Goal: Connect with others: Connect with other users

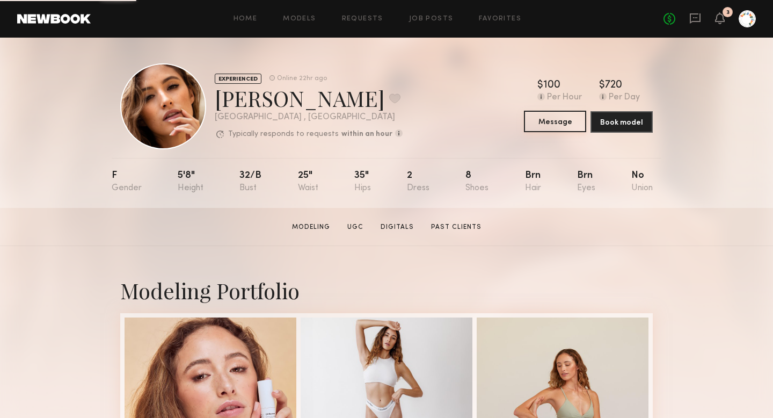
click at [541, 119] on button "Message" at bounding box center [555, 121] width 62 height 21
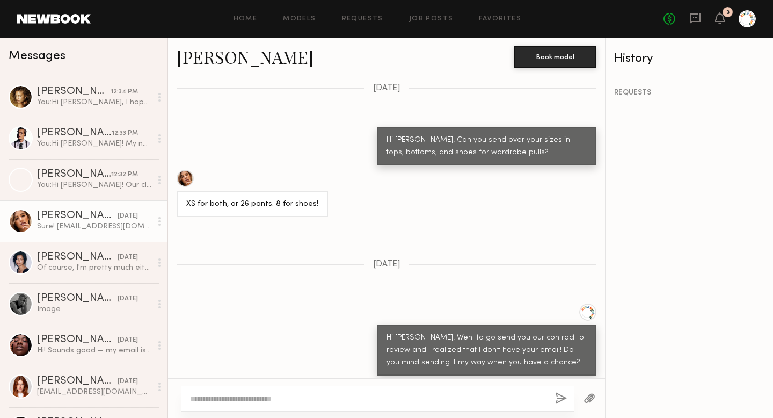
scroll to position [971, 0]
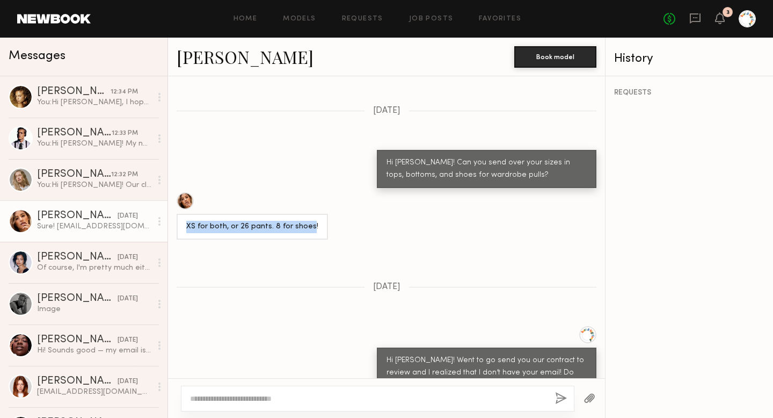
drag, startPoint x: 306, startPoint y: 191, endPoint x: 175, endPoint y: 186, distance: 131.1
click at [175, 192] on div "XS for both, or 26 pants. 8 for shoes!" at bounding box center [386, 215] width 437 height 47
copy div "XS for both, or 26 pants. 8 for shoes"
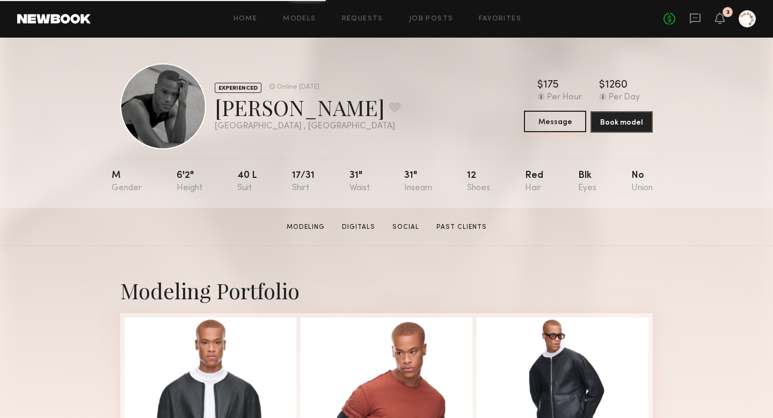
click at [556, 129] on button "Message" at bounding box center [555, 121] width 62 height 21
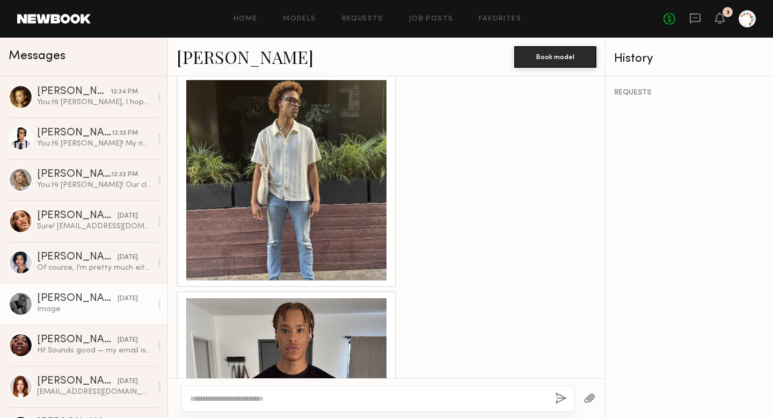
scroll to position [894, 0]
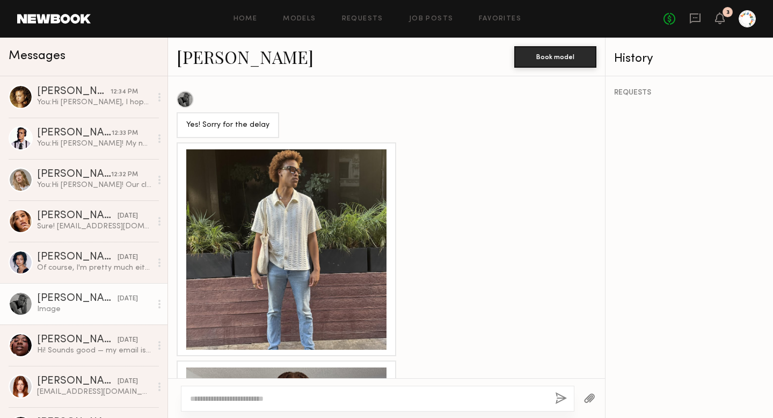
click at [283, 223] on div at bounding box center [286, 249] width 200 height 200
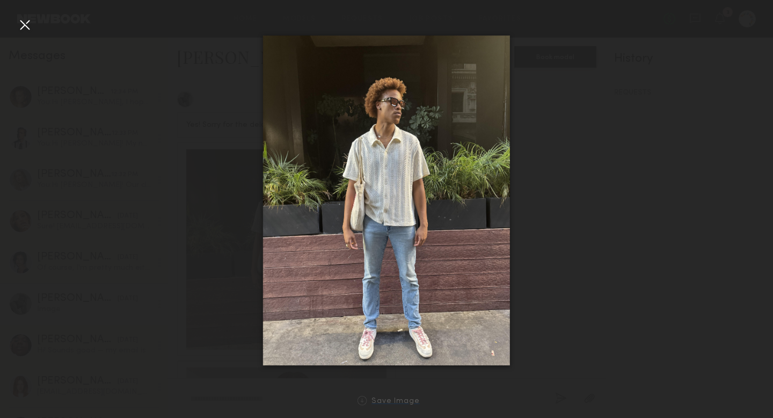
click at [387, 402] on div "Save Image" at bounding box center [395, 401] width 48 height 8
click at [27, 25] on div at bounding box center [24, 24] width 17 height 17
